Goal: Task Accomplishment & Management: Complete application form

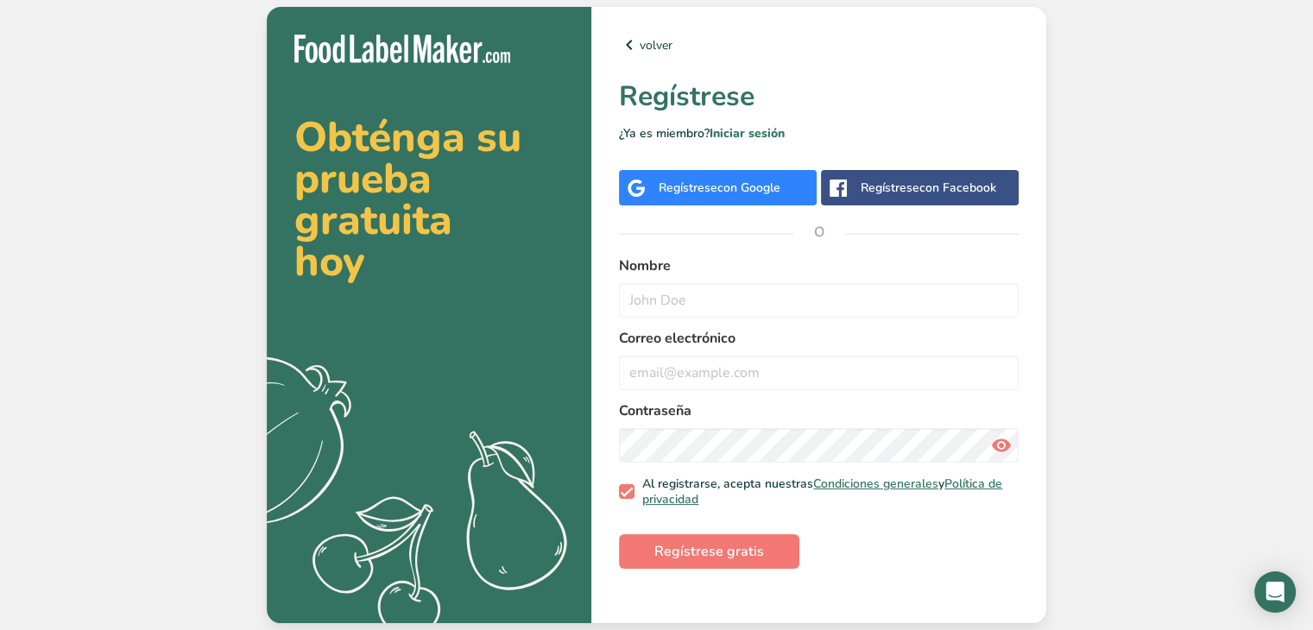
click at [704, 173] on div "Regístrese con Google" at bounding box center [718, 187] width 198 height 35
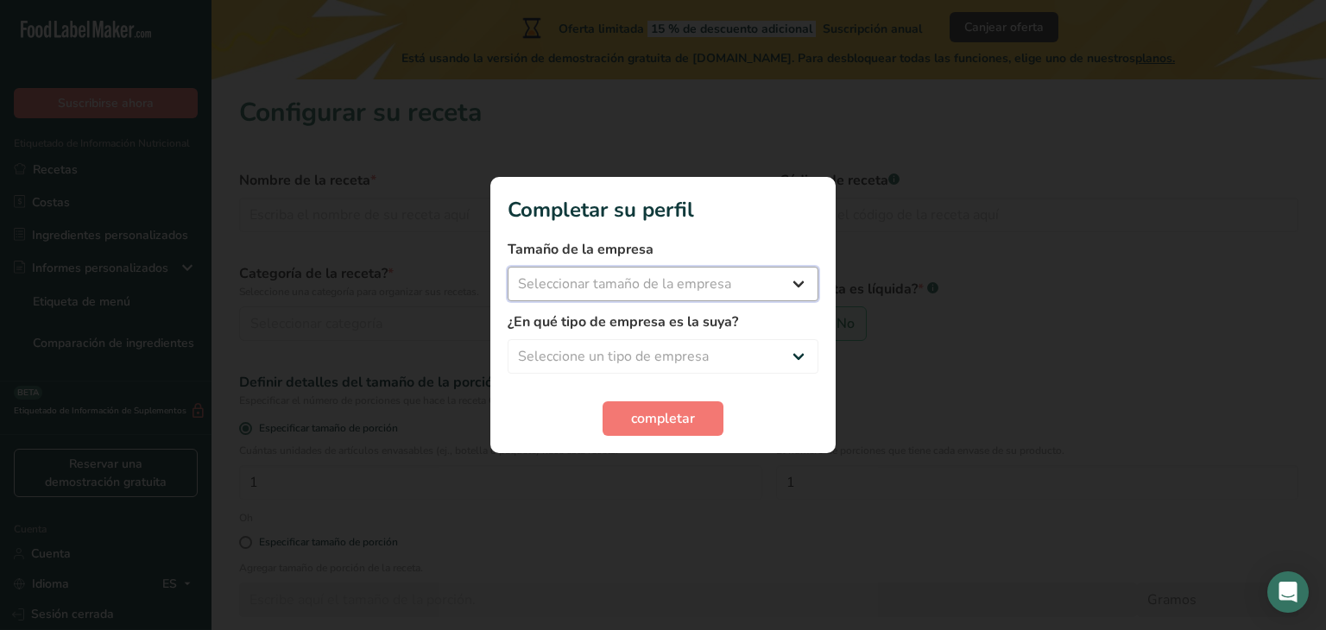
click at [749, 287] on select "Seleccionar tamaño de la empresa Menos de 10 empleados De 10 a 50 empleados De …" at bounding box center [663, 284] width 311 height 35
click at [743, 411] on div "completar" at bounding box center [663, 418] width 311 height 35
click at [740, 359] on select "Seleccione un tipo de empresa Fabricante de alimentos envasados Restaurante y c…" at bounding box center [663, 356] width 311 height 35
click at [765, 290] on select "Seleccionar tamaño de la empresa Menos de 10 empleados De 10 a 50 empleados De …" at bounding box center [663, 284] width 311 height 35
click at [677, 415] on font "completar" at bounding box center [663, 418] width 64 height 19
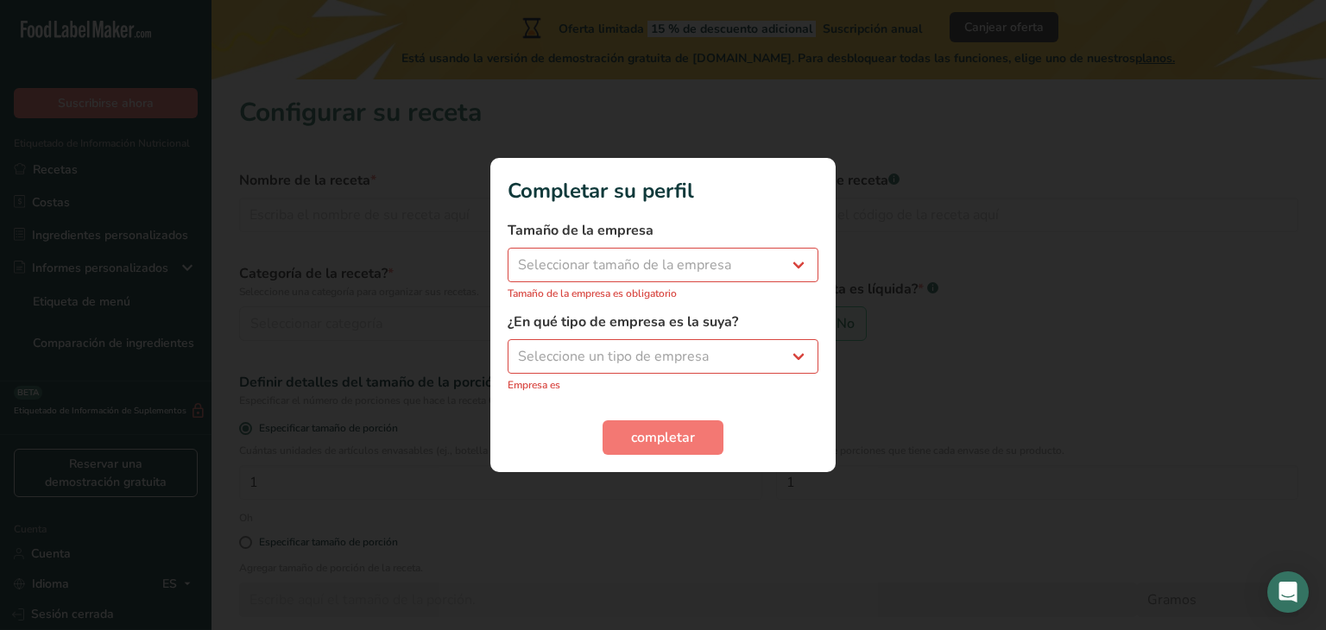
click at [677, 415] on form "Tamaño de la empresa Seleccionar tamaño de la empresa Menos de 10 empleados De …" at bounding box center [663, 337] width 311 height 235
click at [749, 546] on div at bounding box center [663, 315] width 1326 height 630
